Goal: Task Accomplishment & Management: Use online tool/utility

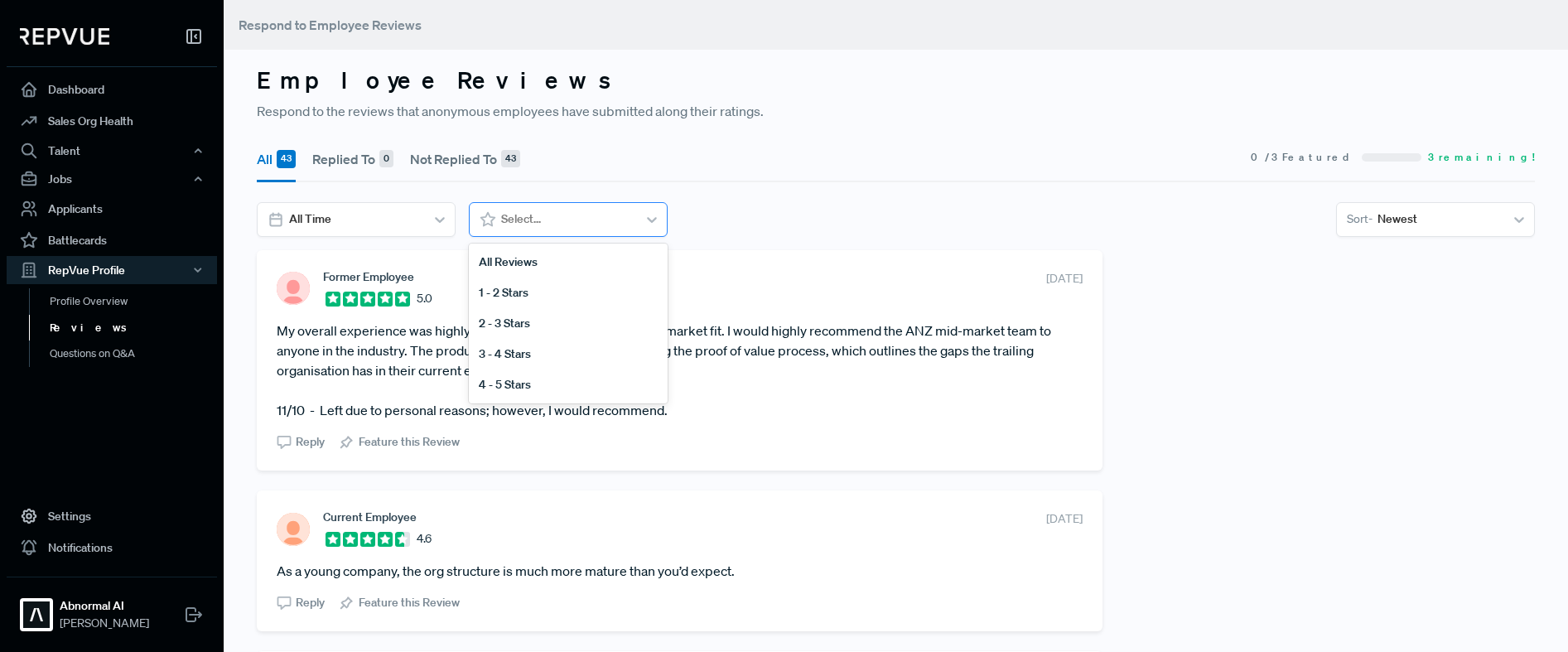
click at [656, 213] on icon at bounding box center [651, 218] width 16 height 16
click at [576, 373] on div "4 - 5 Stars" at bounding box center [568, 384] width 199 height 30
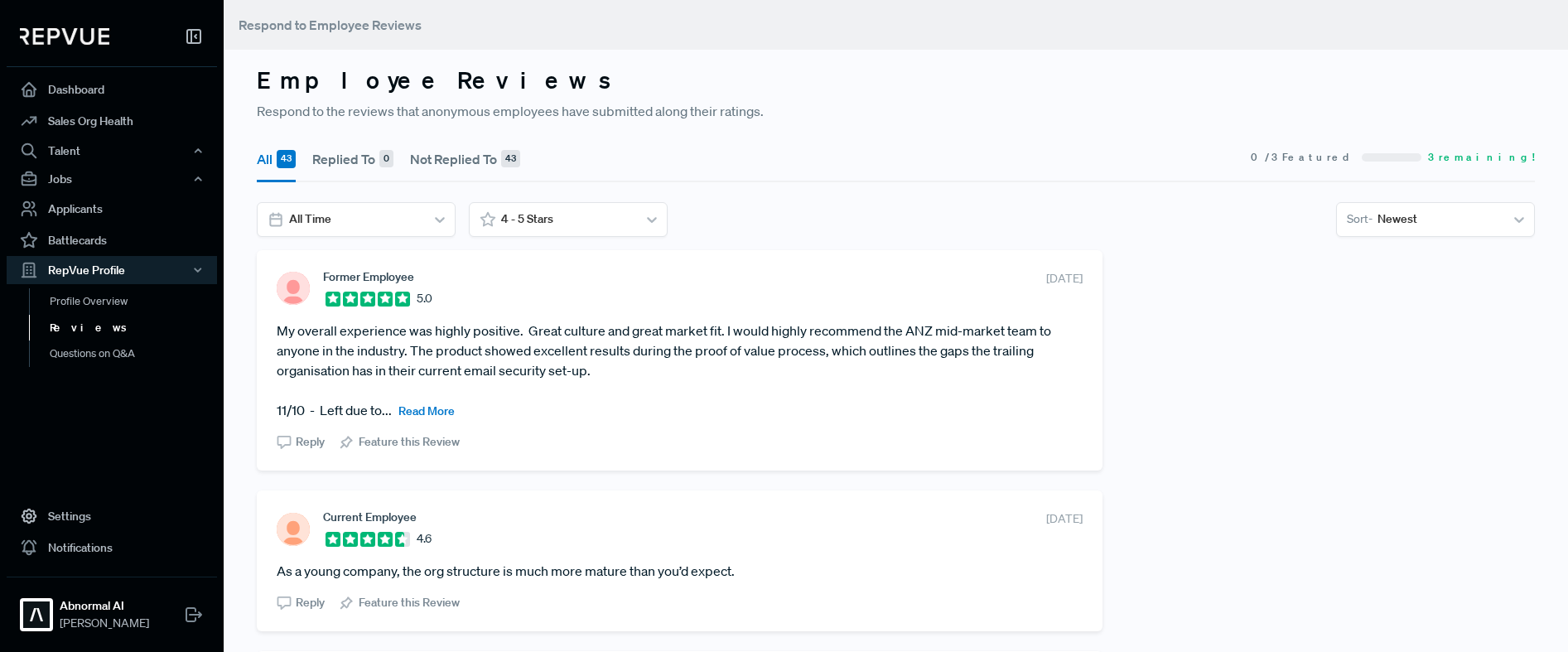
click at [439, 412] on span "Read More" at bounding box center [426, 410] width 56 height 15
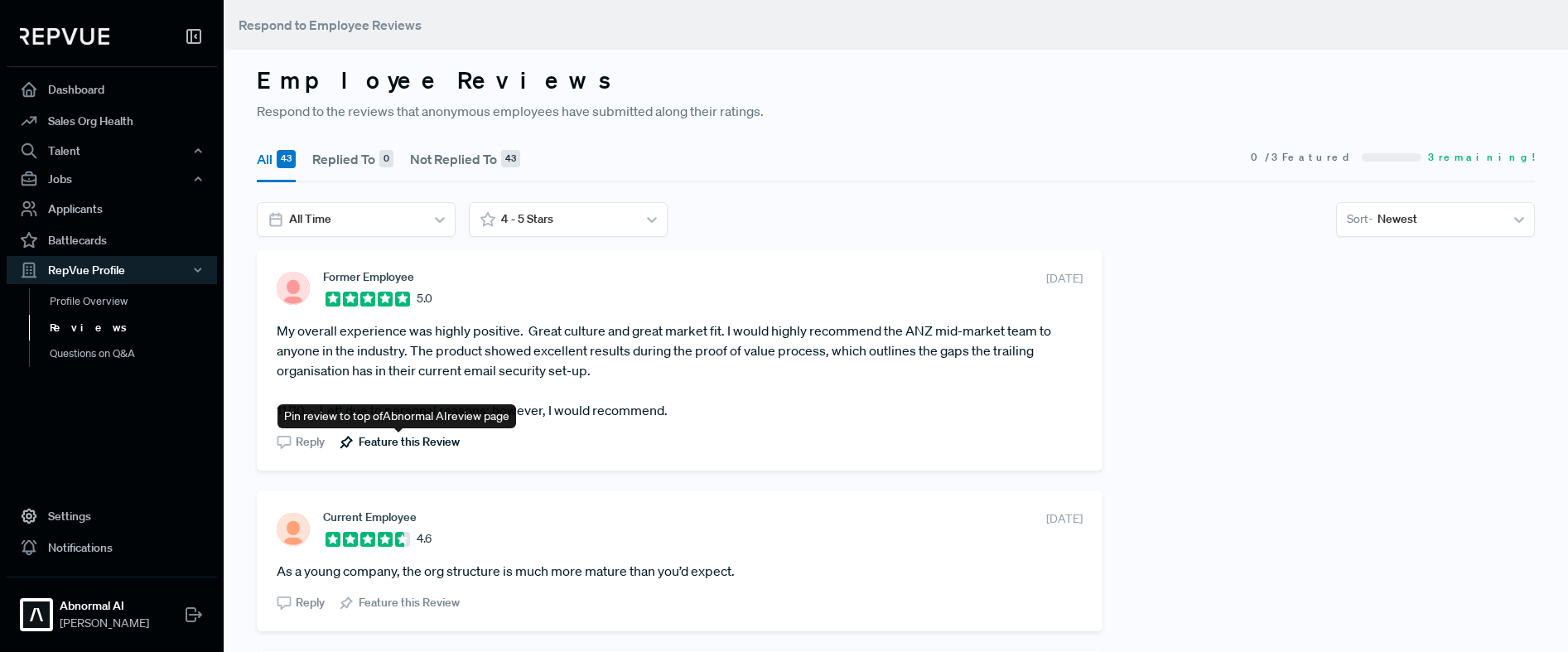
click at [429, 445] on span "Feature this Review" at bounding box center [409, 441] width 101 height 17
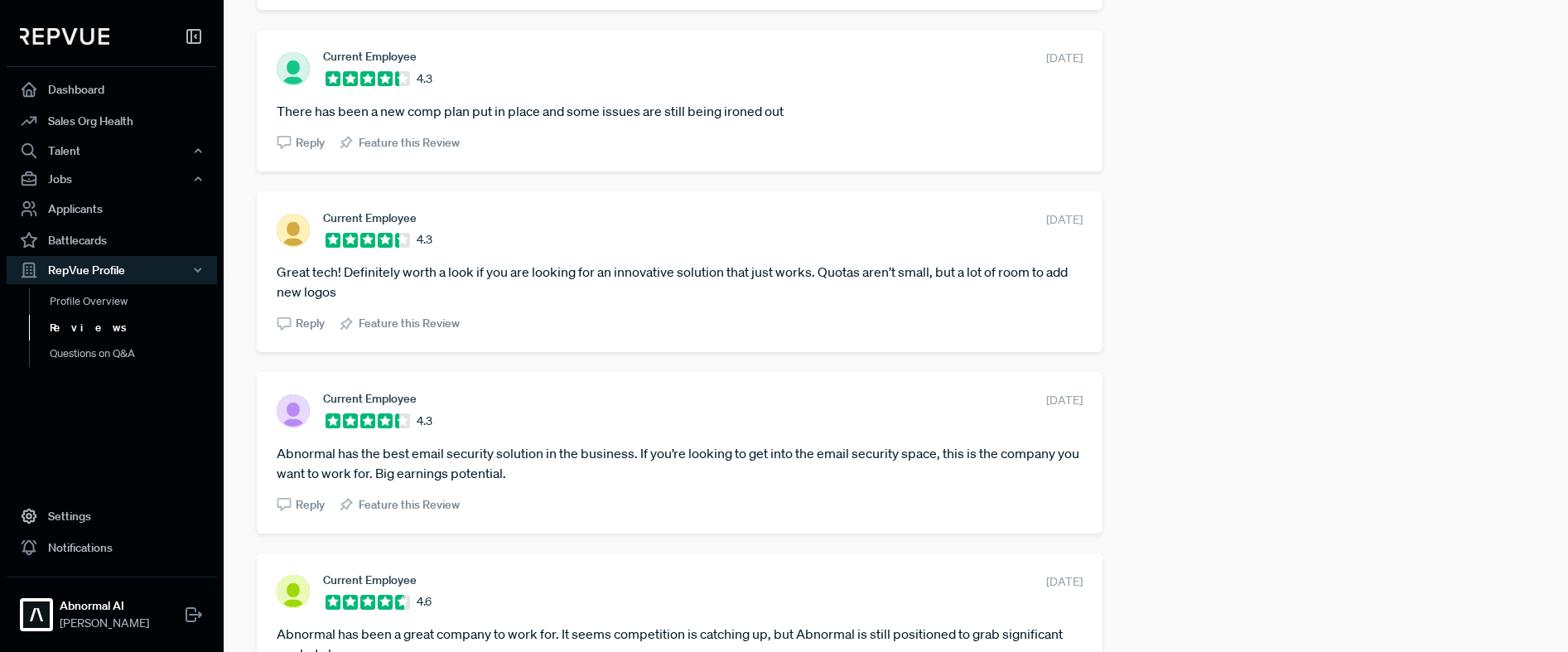
scroll to position [1486, 0]
click at [391, 505] on span "Feature this Review" at bounding box center [409, 503] width 101 height 17
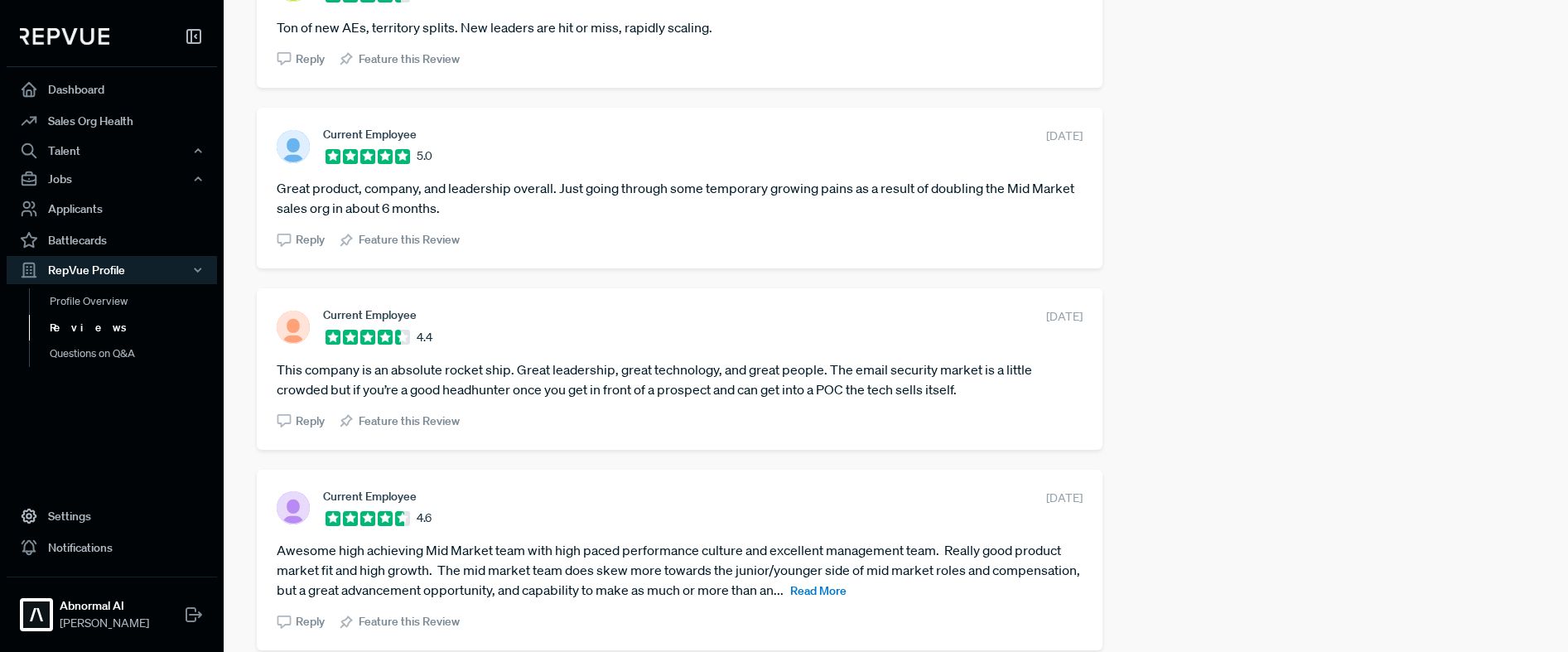
scroll to position [2432, 0]
click at [847, 587] on span "Read More" at bounding box center [818, 592] width 56 height 15
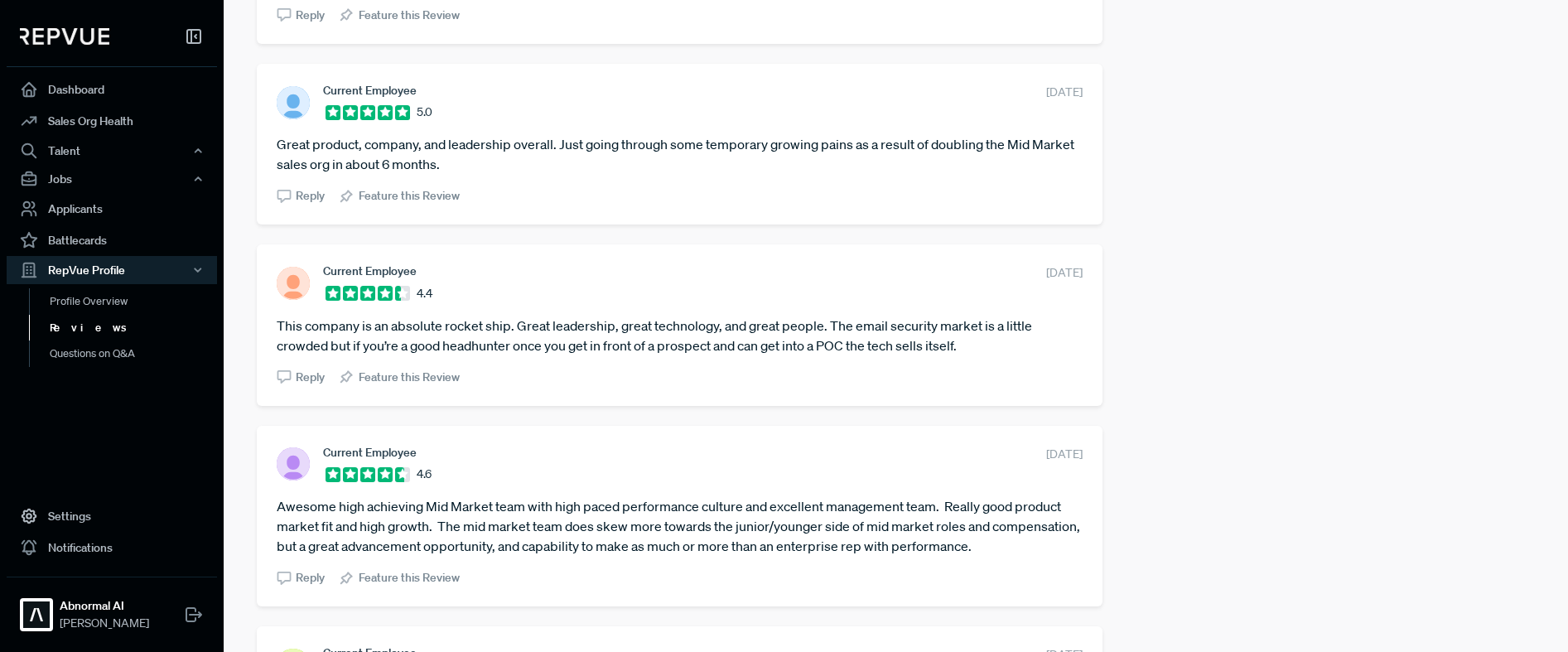
scroll to position [2481, 0]
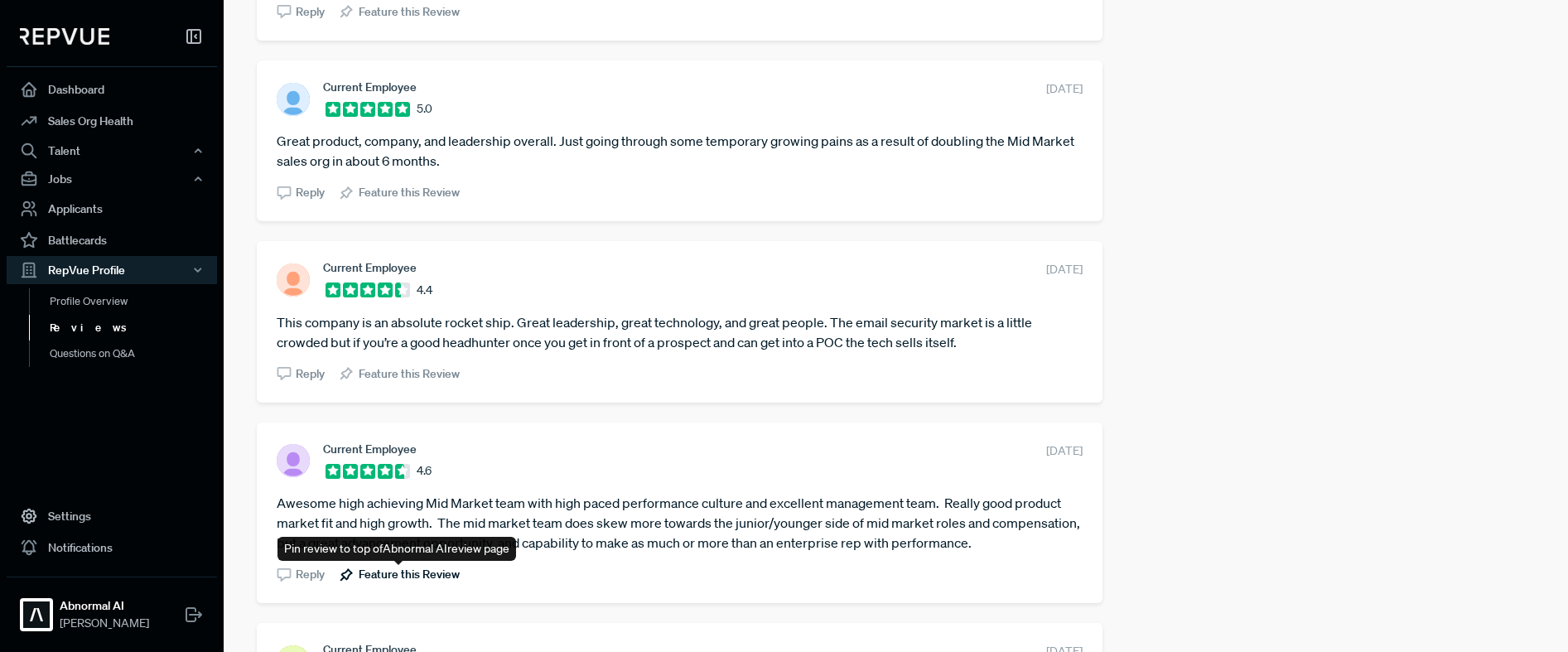
click at [407, 576] on span "Feature this Review" at bounding box center [409, 574] width 101 height 17
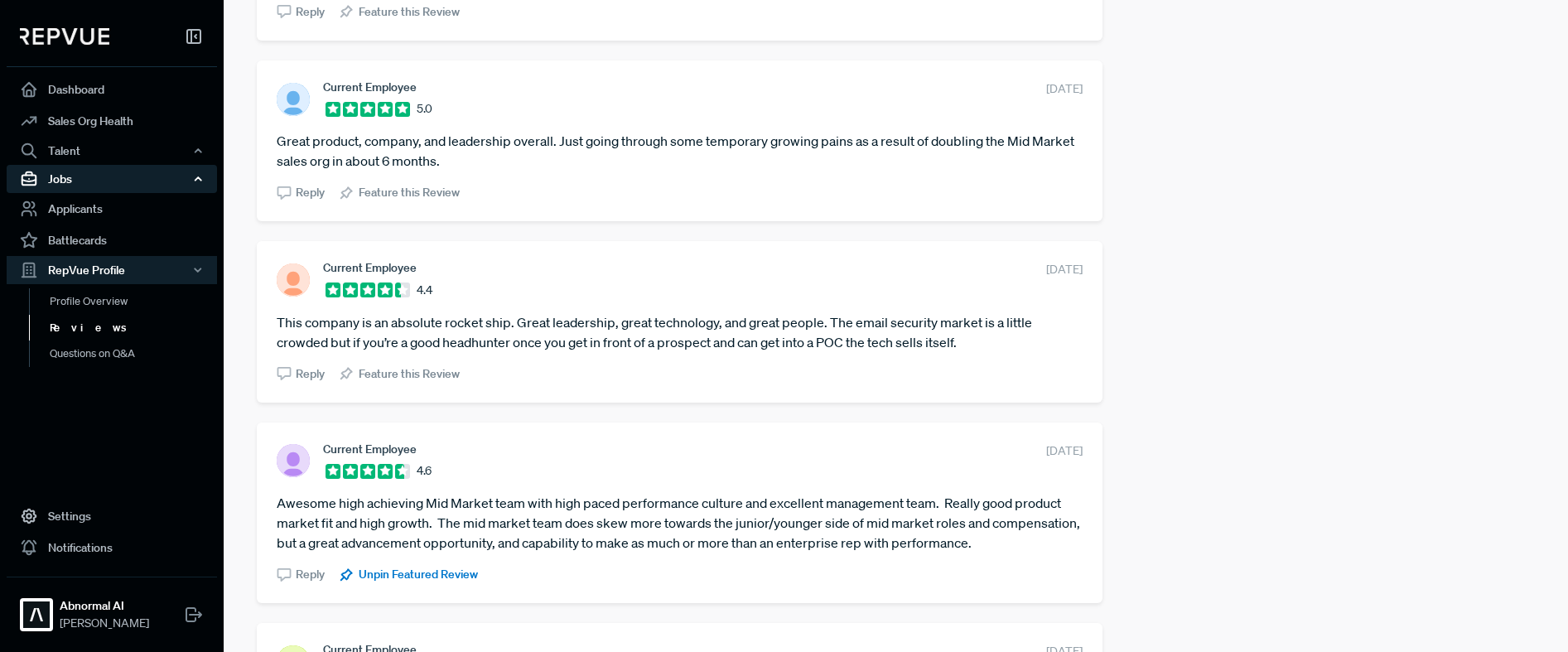
click at [84, 182] on div "Jobs" at bounding box center [112, 179] width 211 height 28
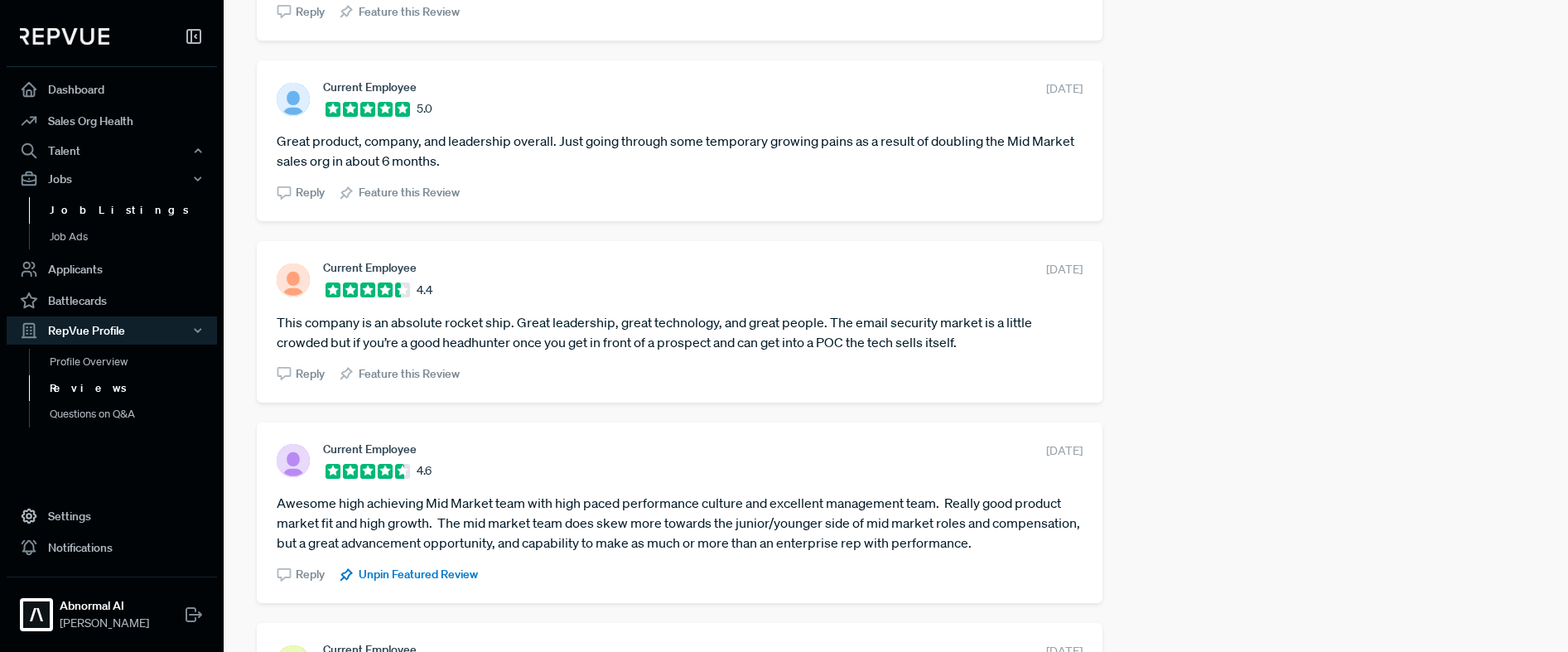
click at [86, 212] on link "Job Listings" at bounding box center [135, 210] width 211 height 27
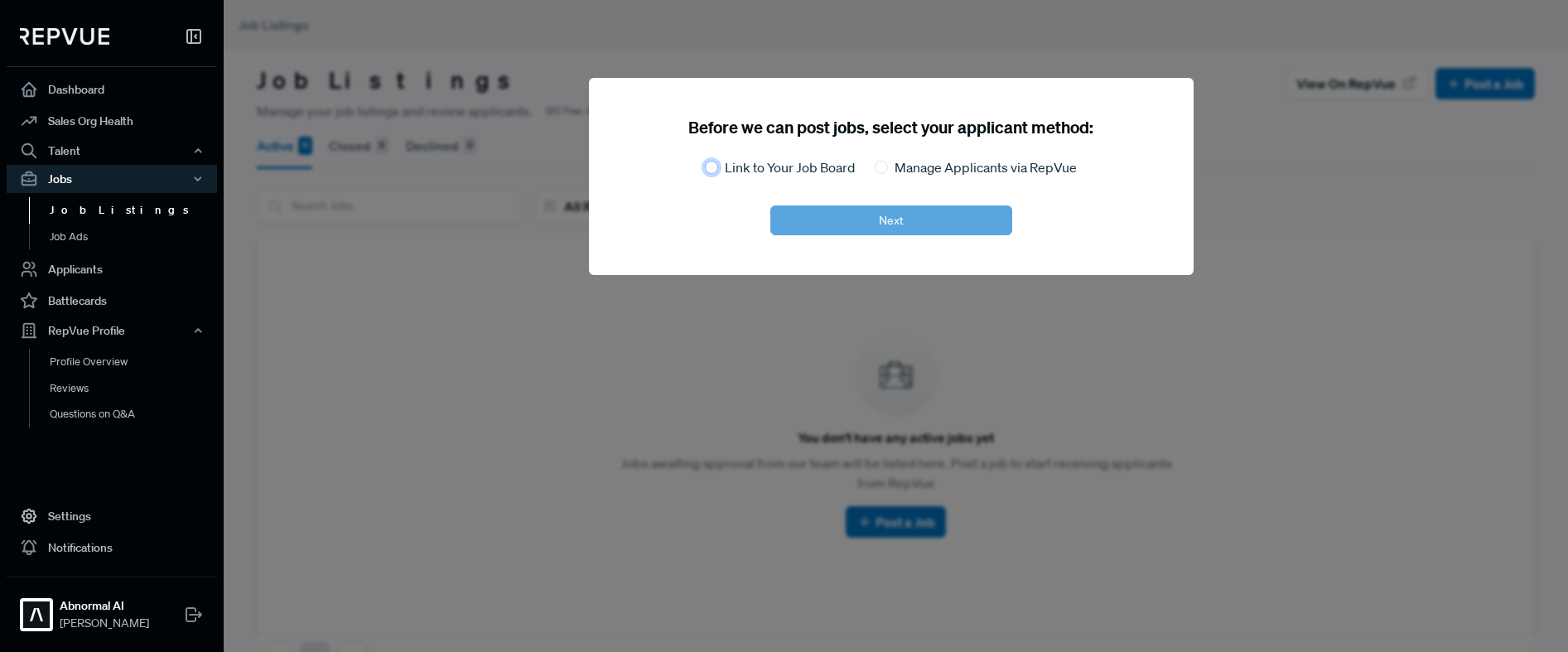
click at [714, 167] on input "Link to Your Job Board" at bounding box center [711, 167] width 13 height 13
radio input "true"
click at [848, 214] on button "Next" at bounding box center [892, 220] width 242 height 30
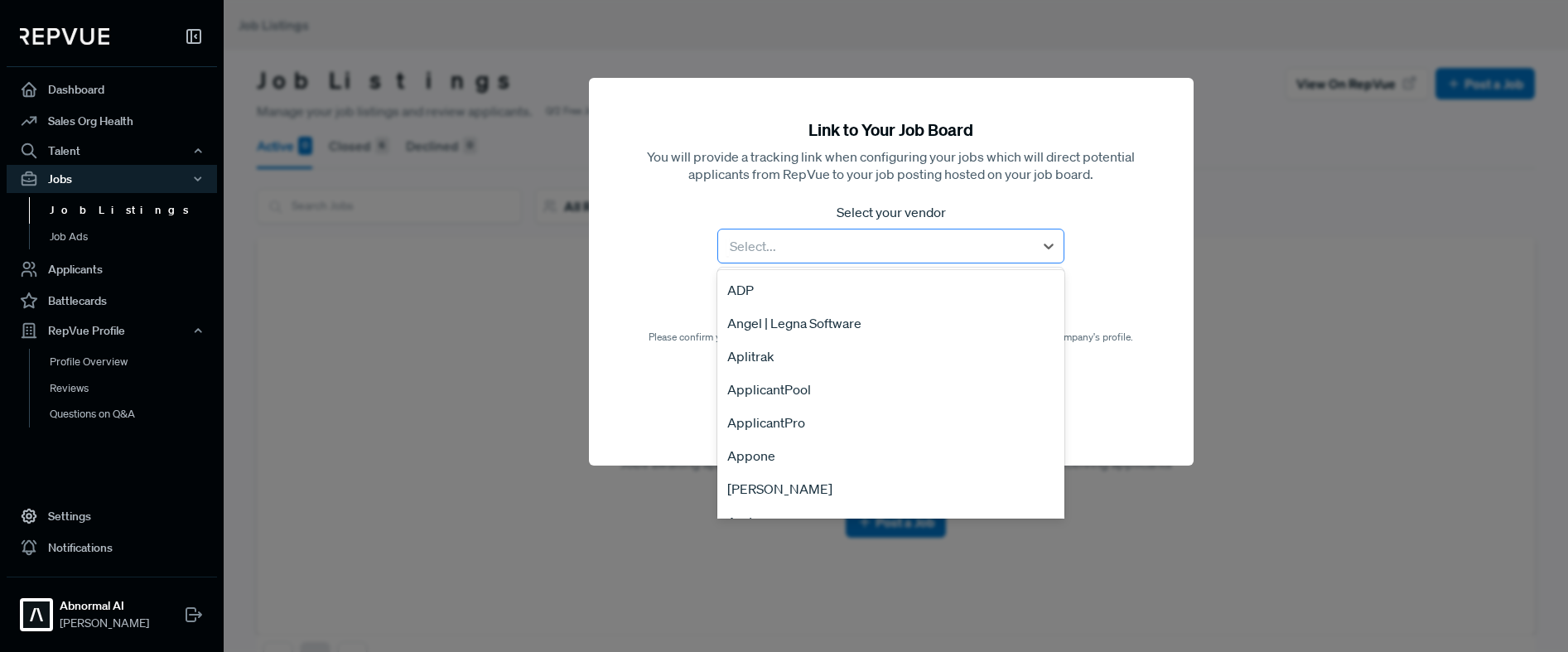
click at [824, 252] on div at bounding box center [875, 245] width 298 height 23
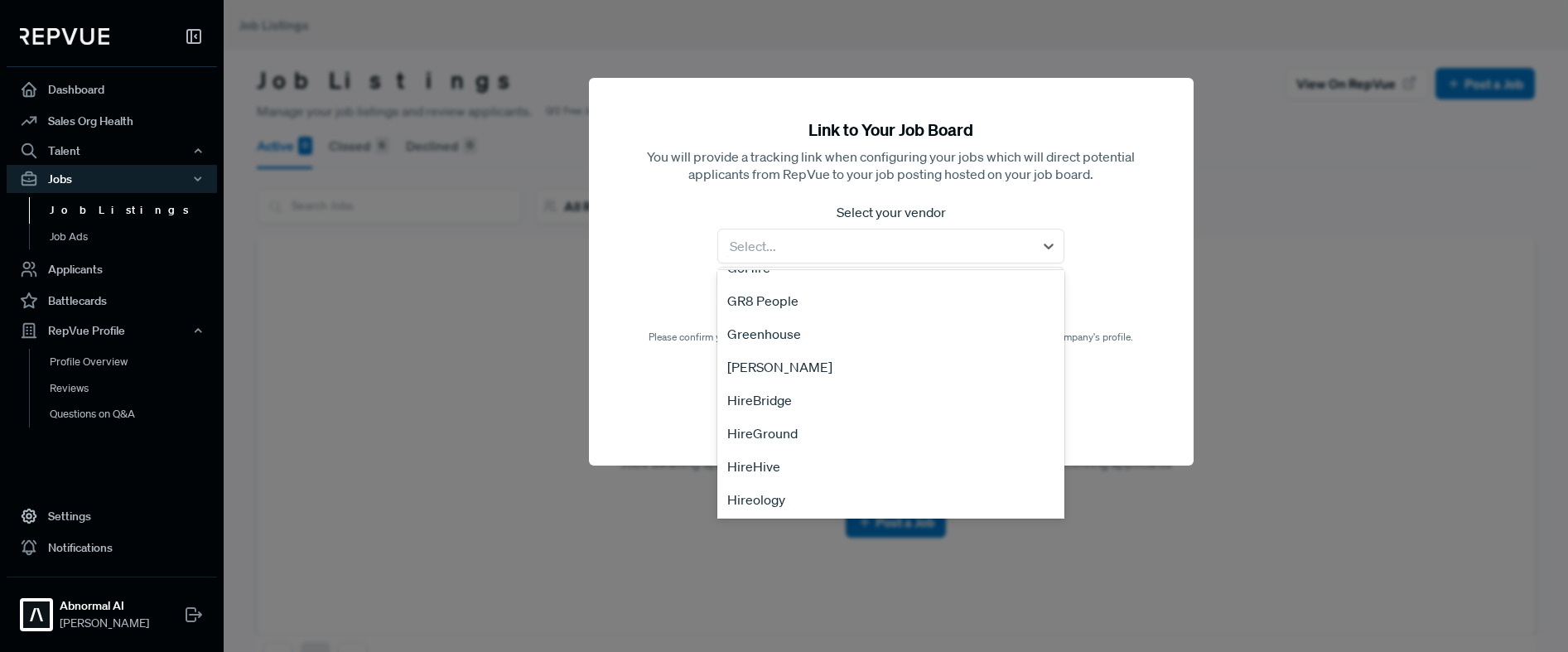
scroll to position [1050, 0]
click at [819, 335] on div "Greenhouse" at bounding box center [890, 332] width 346 height 33
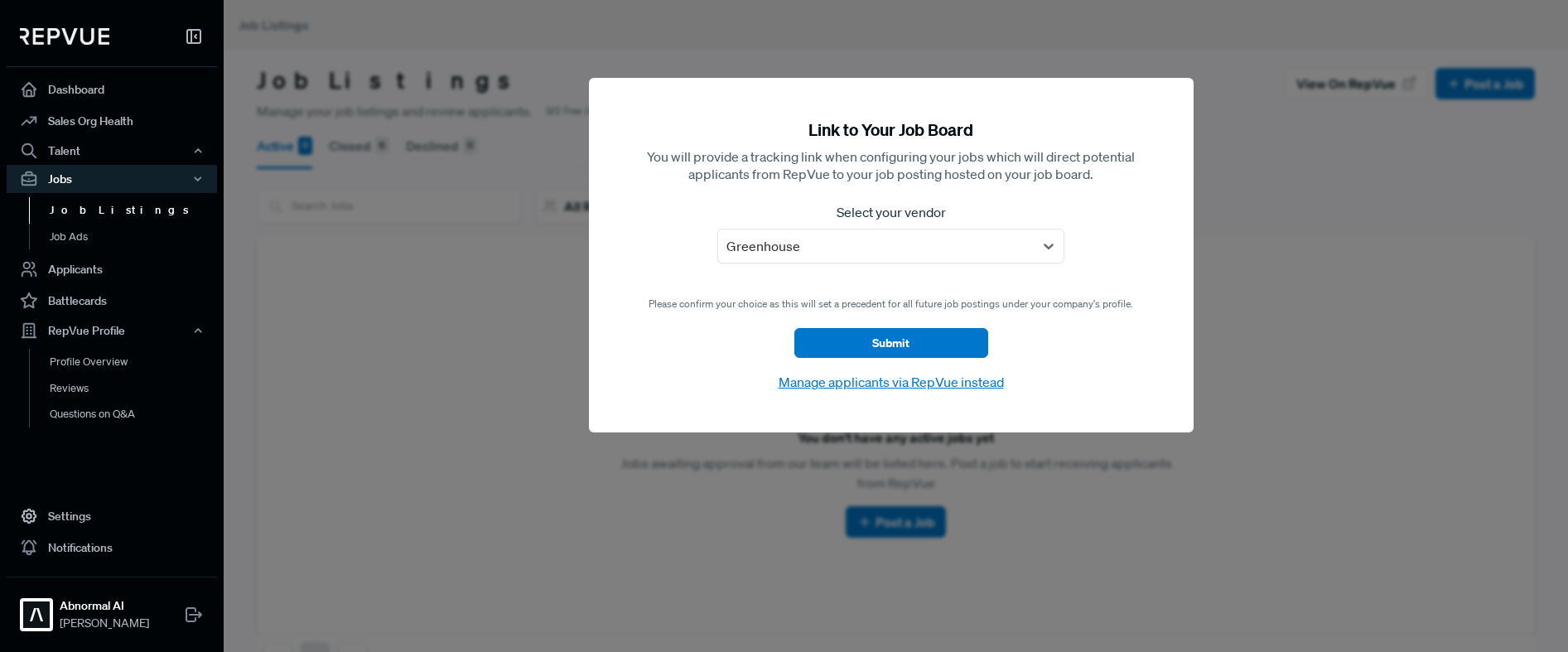
click at [522, 333] on div at bounding box center [1007, 326] width 1568 height 652
click at [128, 184] on div "Jobs" at bounding box center [112, 179] width 211 height 28
drag, startPoint x: 343, startPoint y: 335, endPoint x: 334, endPoint y: 330, distance: 10.3
click at [342, 334] on div at bounding box center [1007, 326] width 1568 height 652
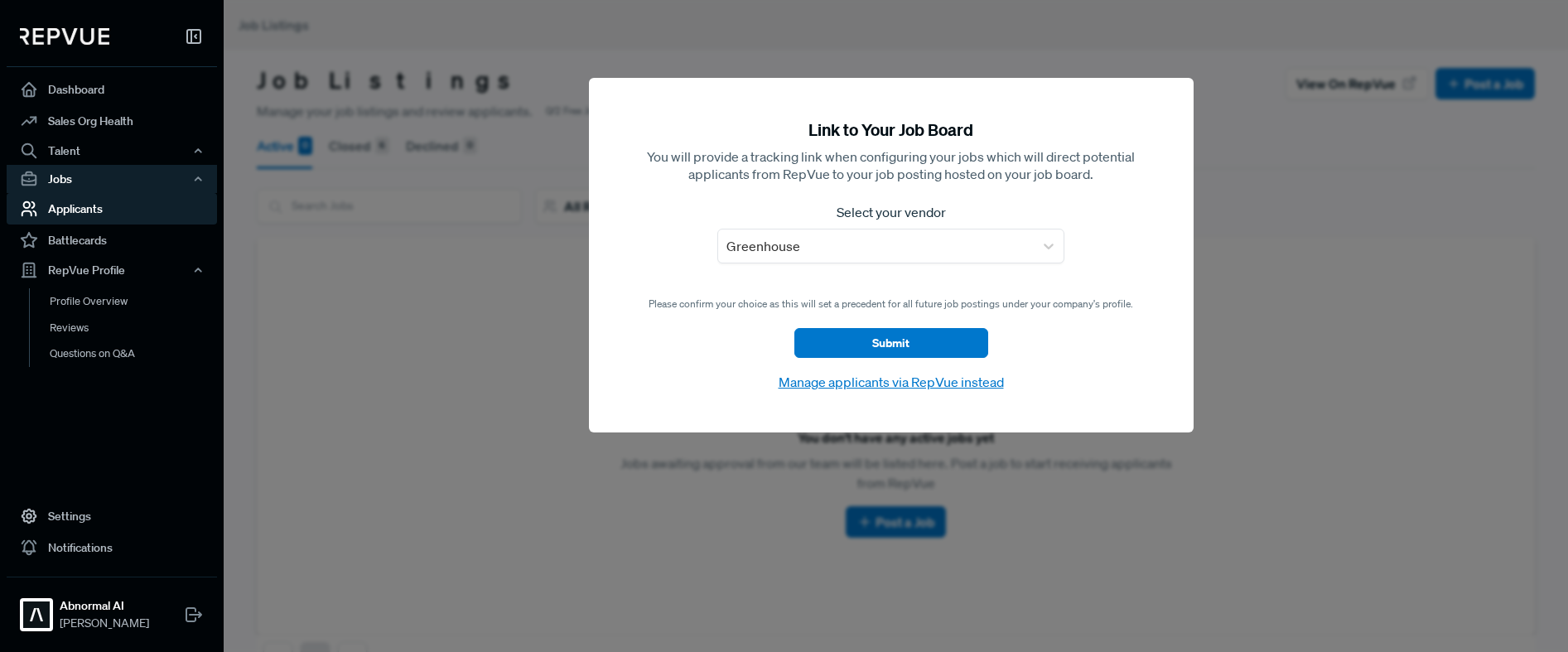
click at [139, 218] on link "Applicants" at bounding box center [112, 208] width 211 height 31
